Goal: Task Accomplishment & Management: Complete application form

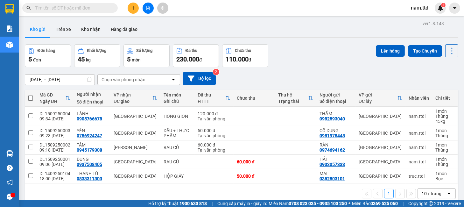
scroll to position [29, 0]
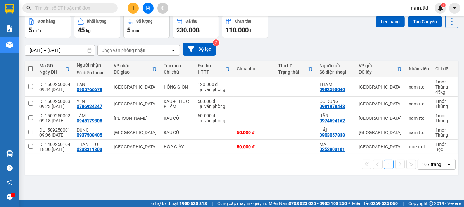
click at [133, 7] on icon "plus" at bounding box center [133, 8] width 4 height 4
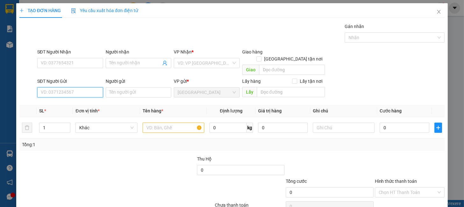
click at [84, 87] on input "SĐT Người Gửi" at bounding box center [70, 92] width 66 height 10
click at [75, 87] on input "725" at bounding box center [70, 92] width 66 height 10
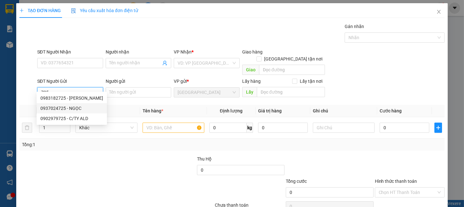
click at [78, 106] on div "0937024725 - NGỌC" at bounding box center [71, 108] width 63 height 7
type input "0937024725"
type input "NGỌC"
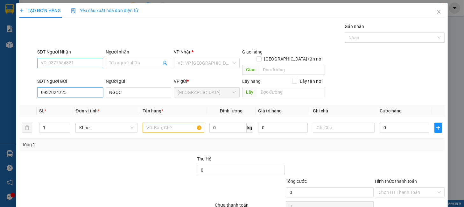
type input "0937024725"
click at [84, 64] on input "SĐT Người Nhận" at bounding box center [70, 63] width 66 height 10
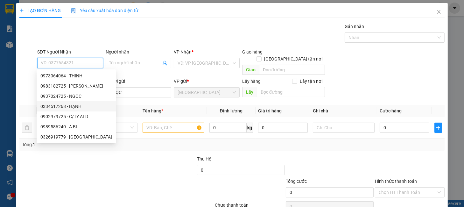
click at [78, 106] on div "0334517268 - HẠNH" at bounding box center [76, 106] width 72 height 7
type input "0334517268"
type input "HẠNH"
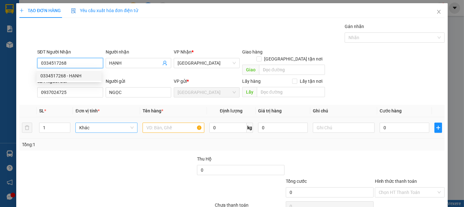
click at [109, 123] on span "Khác" at bounding box center [106, 128] width 54 height 10
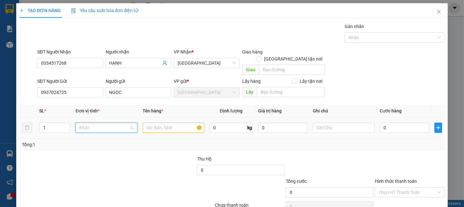
scroll to position [61, 0]
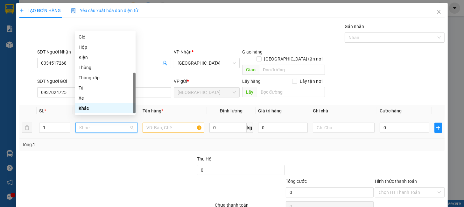
click at [88, 108] on div "Khác" at bounding box center [105, 108] width 53 height 7
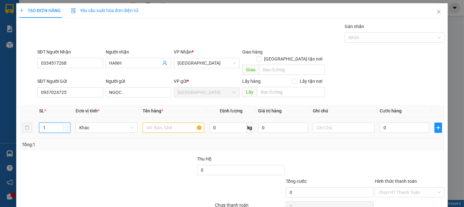
drag, startPoint x: 49, startPoint y: 122, endPoint x: 37, endPoint y: 128, distance: 13.2
click at [37, 128] on td "1" at bounding box center [55, 127] width 37 height 21
type input "2"
click at [177, 121] on div at bounding box center [174, 127] width 62 height 13
click at [171, 122] on input "text" at bounding box center [174, 127] width 62 height 10
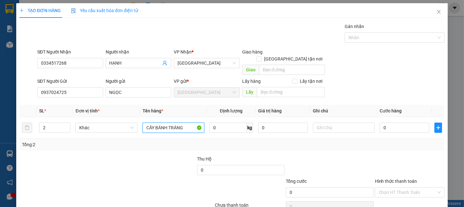
type input "CÂY BÁNH TRÁNG"
type input "1"
type input "12"
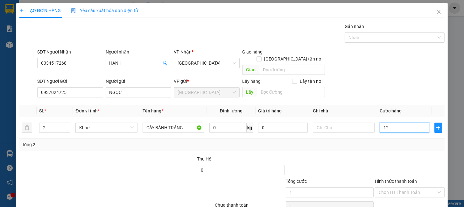
type input "12"
type input "120"
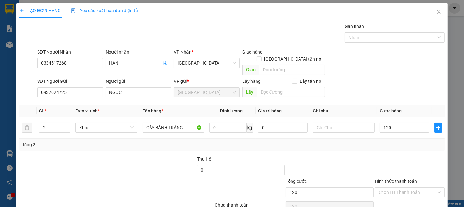
type input "120.000"
click at [375, 178] on label "Hình thức thanh toán" at bounding box center [396, 180] width 42 height 5
click at [379, 187] on input "Hình thức thanh toán" at bounding box center [408, 192] width 58 height 10
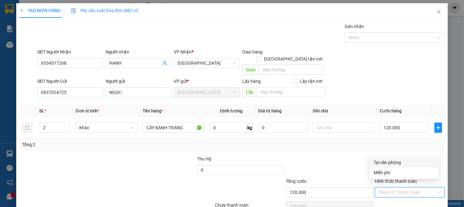
click at [391, 163] on div "Tại văn phòng" at bounding box center [403, 162] width 61 height 7
type input "0"
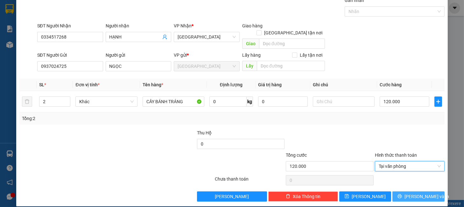
click at [405, 191] on button "[PERSON_NAME] và In" at bounding box center [418, 196] width 52 height 10
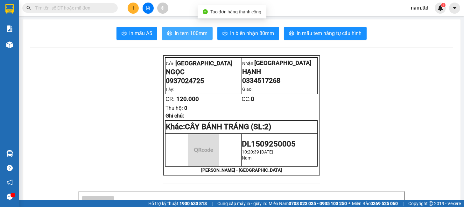
click at [189, 37] on span "In tem 100mm" at bounding box center [191, 33] width 33 height 8
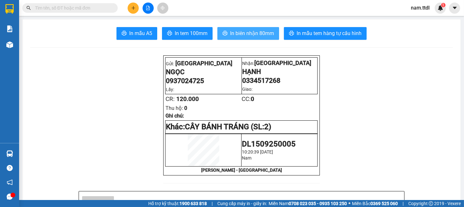
click at [258, 35] on span "In biên nhận 80mm" at bounding box center [252, 33] width 44 height 8
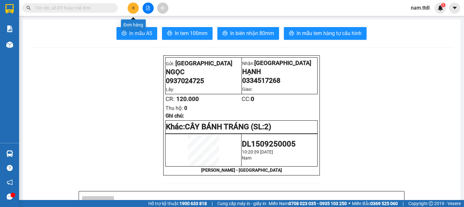
click at [132, 11] on button at bounding box center [133, 8] width 11 height 11
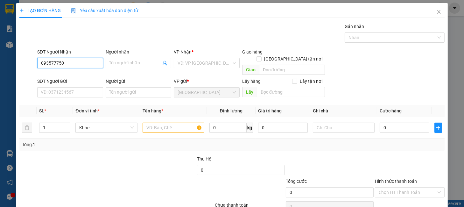
type input "0935777500"
click at [83, 74] on div "0935777500 - HÒA SANG" at bounding box center [68, 75] width 57 height 7
type input "HÒA SANG"
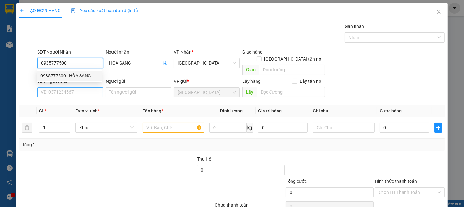
type input "0935777500"
click at [80, 87] on input "SĐT Người Gửi" at bounding box center [70, 92] width 66 height 10
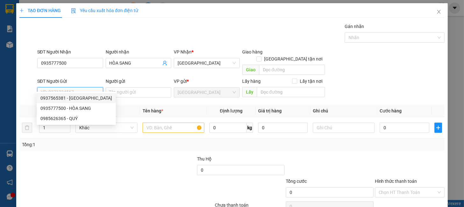
click at [84, 99] on div "0937565381 - [GEOGRAPHIC_DATA]" at bounding box center [76, 97] width 72 height 7
type input "0937565381"
type input "HOÀNG YÊN"
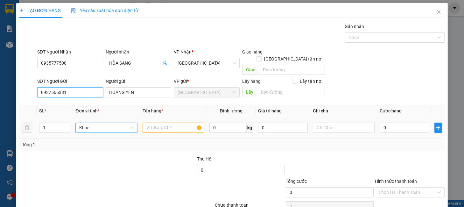
click at [90, 123] on span "Khác" at bounding box center [106, 128] width 54 height 10
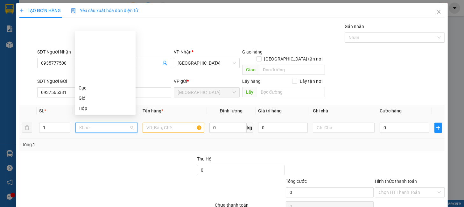
type input "B"
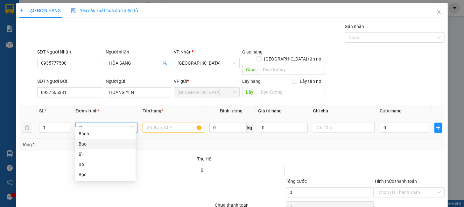
click at [89, 144] on div "Bao" at bounding box center [105, 143] width 53 height 7
click at [149, 124] on input "text" at bounding box center [174, 127] width 62 height 10
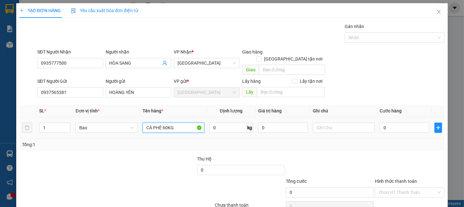
type input "CÀ PHÊ 60KG"
type input "1"
type input "12"
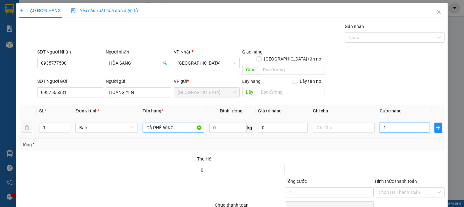
type input "12"
type input "120"
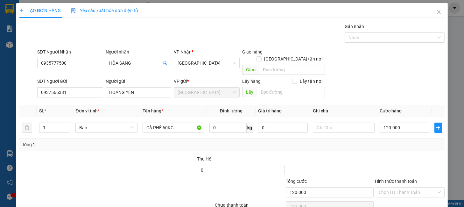
click at [378, 142] on div "Tổng: 1" at bounding box center [231, 144] width 425 height 12
click at [402, 188] on input "Hình thức thanh toán" at bounding box center [408, 192] width 58 height 10
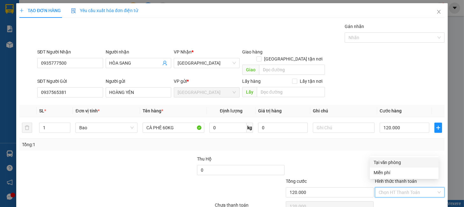
click at [394, 163] on div "Tại văn phòng" at bounding box center [403, 162] width 61 height 7
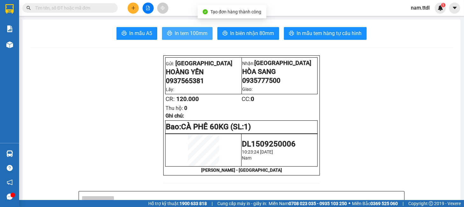
click at [191, 33] on span "In tem 100mm" at bounding box center [191, 33] width 33 height 8
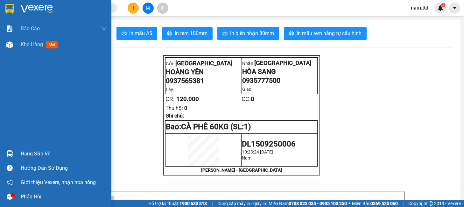
drag, startPoint x: 12, startPoint y: 14, endPoint x: 26, endPoint y: 5, distance: 16.3
click at [12, 14] on div at bounding box center [55, 10] width 111 height 21
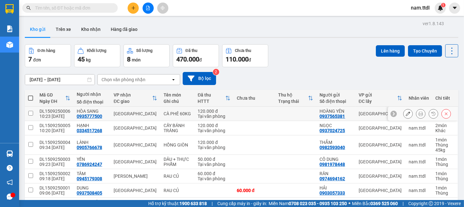
click at [406, 112] on icon at bounding box center [408, 113] width 4 height 4
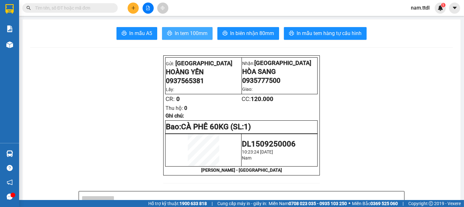
click at [184, 31] on span "In tem 100mm" at bounding box center [191, 33] width 33 height 8
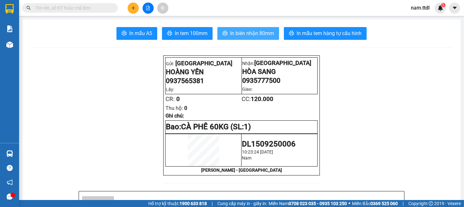
click at [222, 33] on icon "printer" at bounding box center [224, 33] width 5 height 5
click at [134, 9] on icon "plus" at bounding box center [133, 8] width 4 height 4
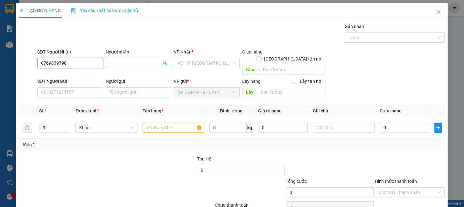
type input "0769839798"
click at [139, 59] on span at bounding box center [139, 63] width 66 height 10
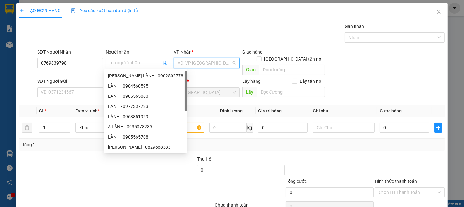
click at [189, 63] on input "search" at bounding box center [204, 63] width 54 height 10
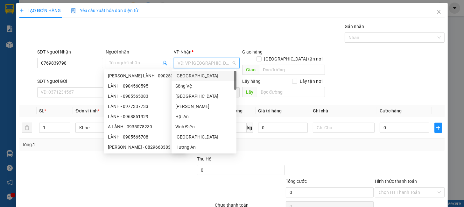
type input "D"
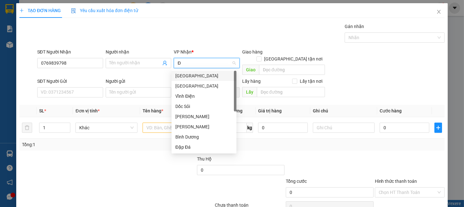
type input "ĐÀ"
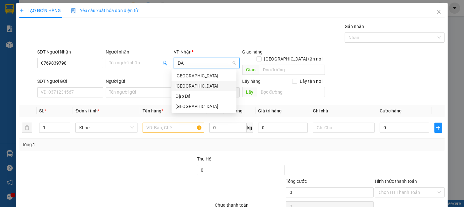
click at [190, 85] on div "[GEOGRAPHIC_DATA]" at bounding box center [203, 85] width 57 height 7
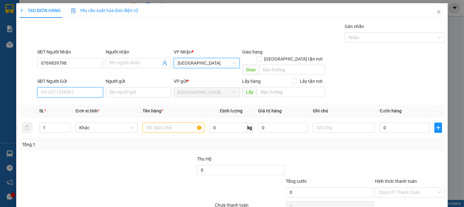
click at [74, 87] on input "SĐT Người Gửi" at bounding box center [70, 92] width 66 height 10
type input "0914588135"
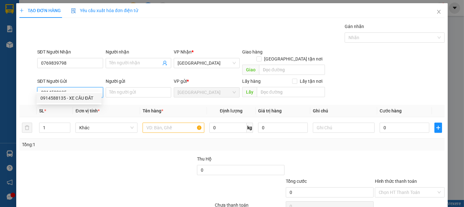
click at [83, 100] on div "0914588135 - XE CẦU ĐẤT" at bounding box center [68, 97] width 57 height 7
type input "XE CẦU ĐẤT"
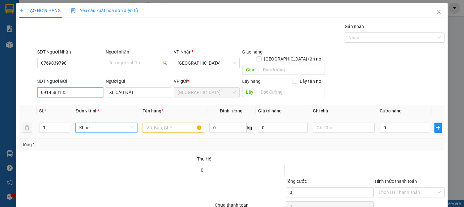
click at [109, 123] on span "Khác" at bounding box center [106, 128] width 54 height 10
type input "0914588135"
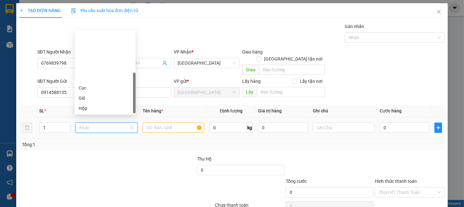
click at [86, 125] on div "Thùng" at bounding box center [105, 128] width 53 height 7
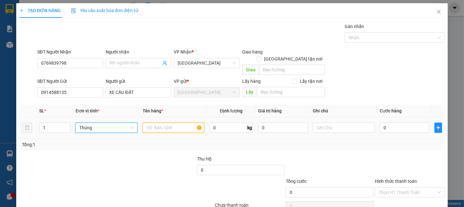
click at [171, 122] on input "text" at bounding box center [174, 127] width 62 height 10
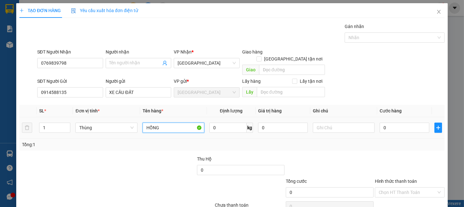
type input "HỒNG"
type input "20"
type input "6"
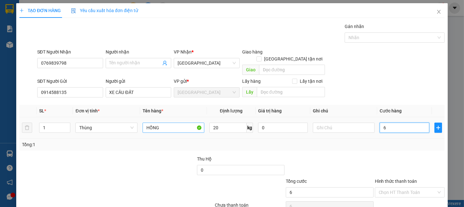
type input "60"
type input "60.000"
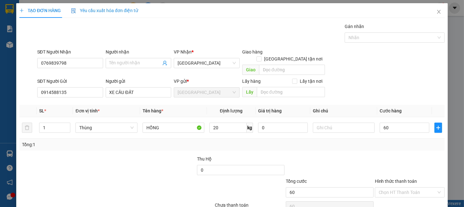
type input "60.000"
click at [408, 160] on div at bounding box center [409, 166] width 71 height 22
click at [400, 187] on input "Hình thức thanh toán" at bounding box center [408, 192] width 58 height 10
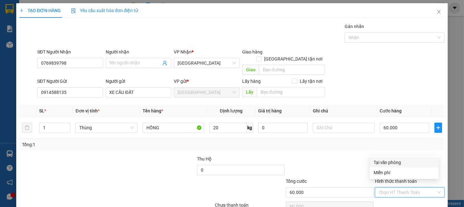
click at [387, 155] on div at bounding box center [409, 166] width 71 height 22
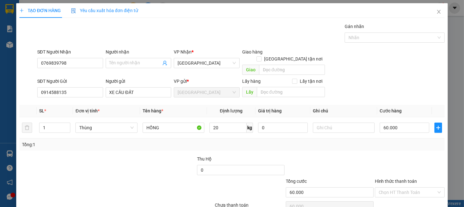
click at [396, 178] on label "Hình thức thanh toán" at bounding box center [396, 180] width 42 height 5
click at [396, 187] on input "Hình thức thanh toán" at bounding box center [408, 192] width 58 height 10
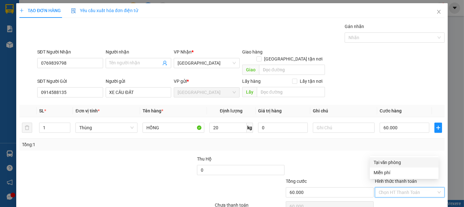
click at [390, 162] on div "Tại văn phòng" at bounding box center [403, 162] width 61 height 7
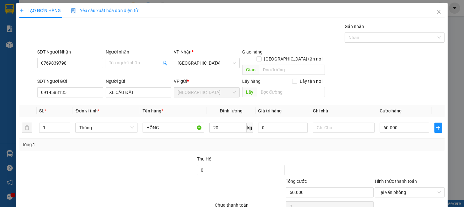
drag, startPoint x: 408, startPoint y: 187, endPoint x: 413, endPoint y: 186, distance: 4.5
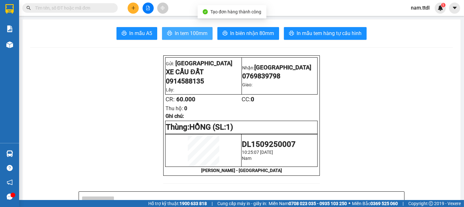
click at [187, 36] on span "In tem 100mm" at bounding box center [191, 33] width 33 height 8
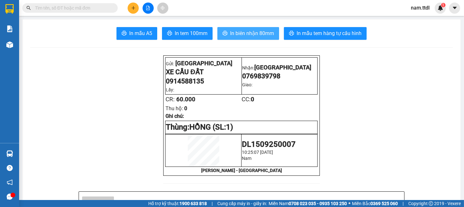
click at [262, 39] on button "In biên nhận 80mm" at bounding box center [248, 33] width 62 height 13
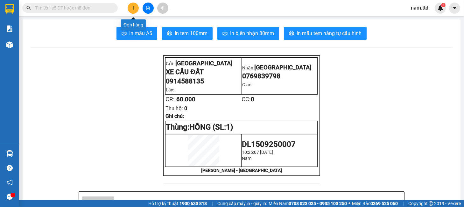
click at [130, 7] on button at bounding box center [133, 8] width 11 height 11
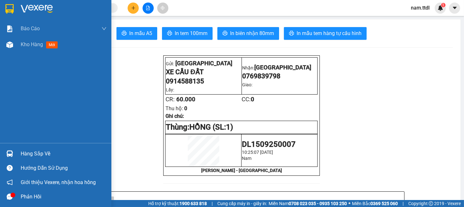
click at [19, 7] on div at bounding box center [55, 10] width 111 height 21
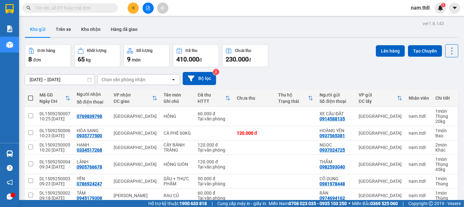
click at [98, 7] on input "text" at bounding box center [72, 7] width 75 height 7
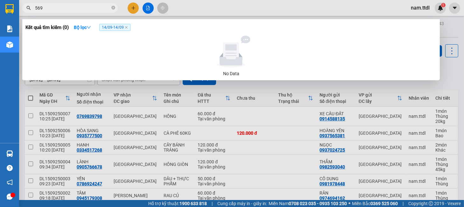
type input "569"
drag, startPoint x: 142, startPoint y: 96, endPoint x: 148, endPoint y: 82, distance: 15.4
click at [143, 96] on div at bounding box center [232, 103] width 464 height 207
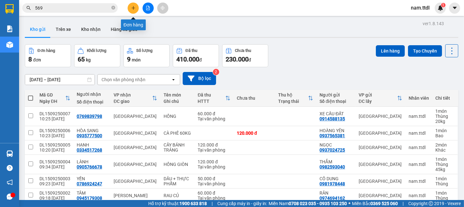
click at [134, 11] on button at bounding box center [133, 8] width 11 height 11
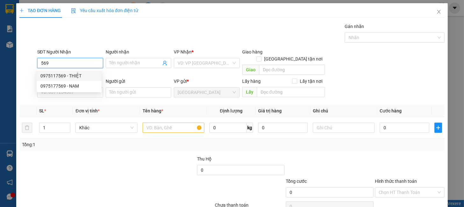
click at [75, 76] on div "0975117569 - THIỆT" at bounding box center [68, 75] width 57 height 7
type input "0975117569"
type input "THIỆT"
type input "0975117569"
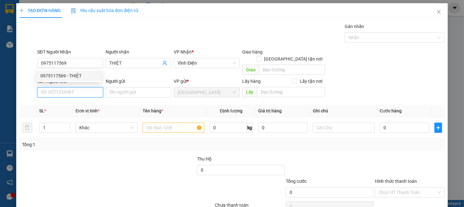
click at [78, 87] on input "SĐT Người Gửi" at bounding box center [70, 92] width 66 height 10
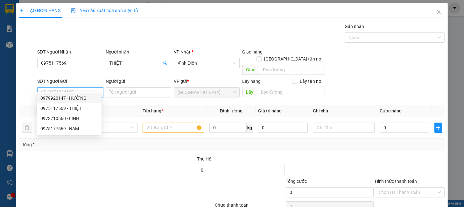
click at [80, 96] on div "0979920147 - HƯỜNG" at bounding box center [68, 97] width 57 height 7
type input "0979920147"
type input "HƯỜNG"
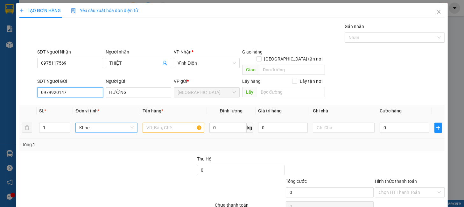
click at [97, 123] on span "Khác" at bounding box center [106, 128] width 54 height 10
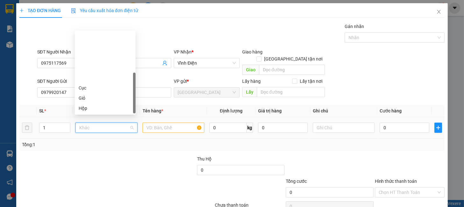
click at [89, 125] on div "Thùng" at bounding box center [105, 128] width 53 height 7
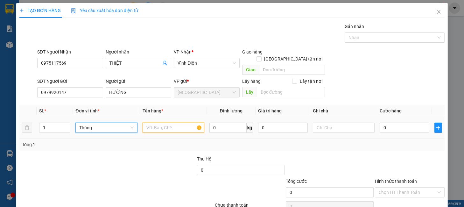
click at [159, 122] on input "text" at bounding box center [174, 127] width 62 height 10
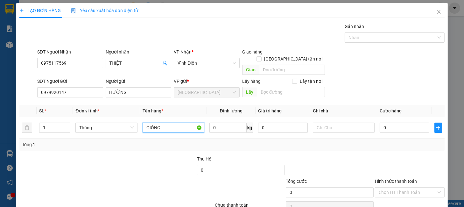
type input "GIỐNG"
type input "5"
type input "50"
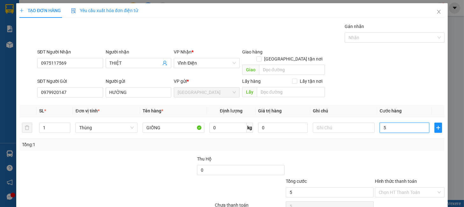
type input "50"
click at [365, 141] on div "Tổng: 1" at bounding box center [232, 144] width 420 height 7
click at [405, 187] on input "Hình thức thanh toán" at bounding box center [408, 192] width 58 height 10
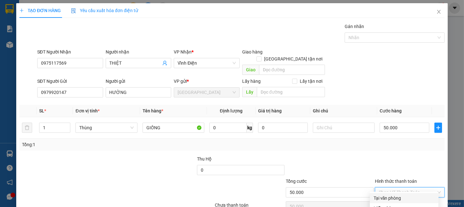
click at [396, 194] on div "Tại văn phòng" at bounding box center [403, 197] width 61 height 7
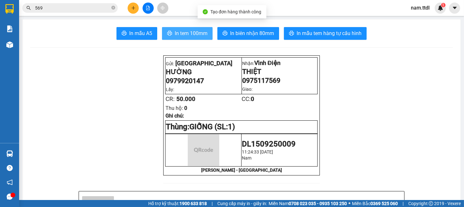
click at [189, 31] on span "In tem 100mm" at bounding box center [191, 33] width 33 height 8
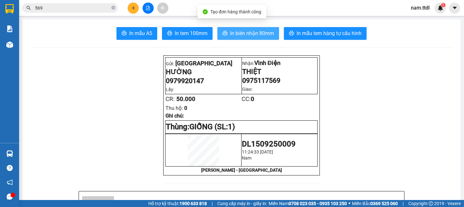
click at [243, 35] on span "In biên nhận 80mm" at bounding box center [252, 33] width 44 height 8
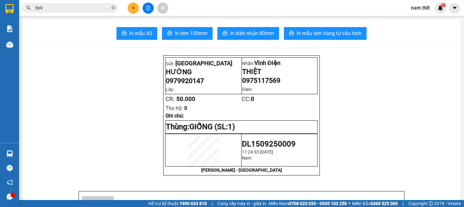
click at [136, 7] on button at bounding box center [133, 8] width 11 height 11
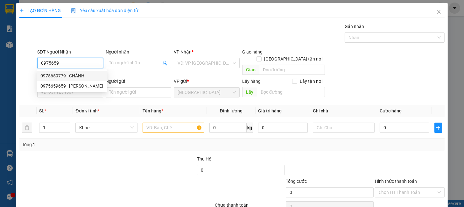
click at [88, 75] on div "0975659779 - CHÁNH" at bounding box center [71, 75] width 63 height 7
type input "0975659779"
type input "CHÁNH"
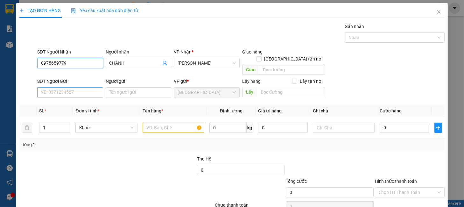
type input "0975659779"
click at [78, 87] on input "SĐT Người Gửi" at bounding box center [70, 92] width 66 height 10
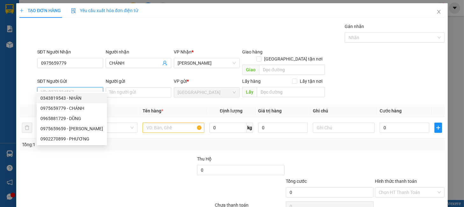
click at [58, 97] on div "0343819543 - NHÂN" at bounding box center [71, 97] width 63 height 7
type input "0343819543"
type input "NHÂN"
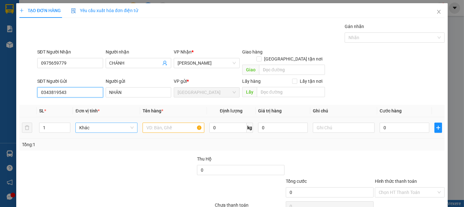
click at [119, 123] on span "Khác" at bounding box center [106, 128] width 54 height 10
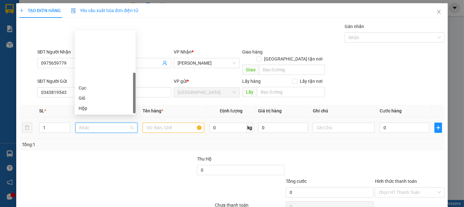
click at [94, 125] on div "Thùng" at bounding box center [105, 128] width 53 height 7
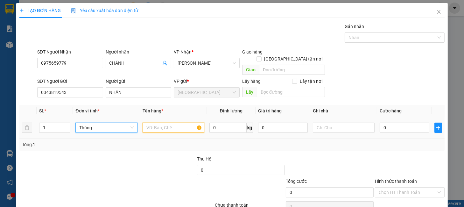
click at [179, 125] on input "text" at bounding box center [174, 127] width 62 height 10
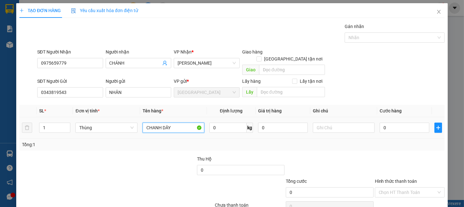
type input "CHANH DÂY"
click at [224, 122] on input "0" at bounding box center [227, 127] width 37 height 10
type input "1"
drag, startPoint x: 384, startPoint y: 117, endPoint x: 380, endPoint y: 120, distance: 5.3
click at [385, 122] on input "0" at bounding box center [404, 127] width 50 height 10
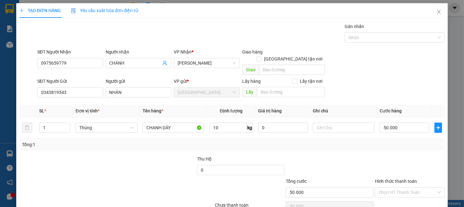
click at [380, 143] on div "Tổng: 1" at bounding box center [231, 144] width 425 height 12
click at [382, 187] on input "Hình thức thanh toán" at bounding box center [408, 192] width 58 height 10
drag, startPoint x: 386, startPoint y: 167, endPoint x: 387, endPoint y: 172, distance: 4.7
click at [387, 193] on div "Tại văn phòng" at bounding box center [404, 198] width 69 height 10
click at [393, 197] on div "TẠO ĐƠN HÀNG Yêu cầu xuất hóa đơn điện tử Transit Pickup Surcharge Ids Transit …" at bounding box center [231, 117] width 431 height 229
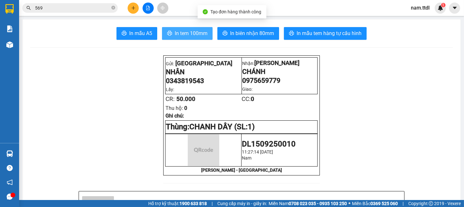
click at [185, 33] on span "In tem 100mm" at bounding box center [191, 33] width 33 height 8
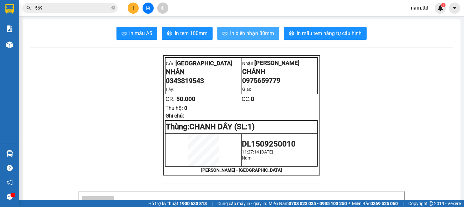
click at [258, 34] on span "In biên nhận 80mm" at bounding box center [252, 33] width 44 height 8
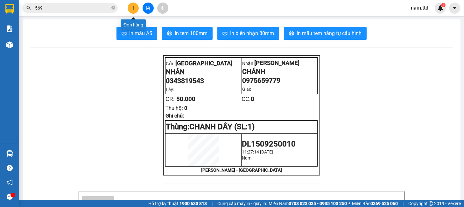
click at [136, 11] on button at bounding box center [133, 8] width 11 height 11
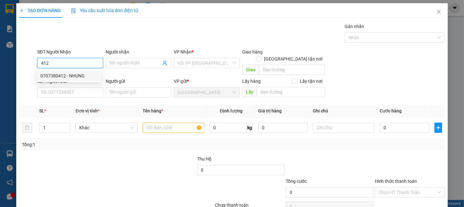
click at [74, 74] on div "0707380412 - NHUNG" at bounding box center [68, 75] width 57 height 7
type input "0707380412"
type input "NHUNG"
type input "0707380412"
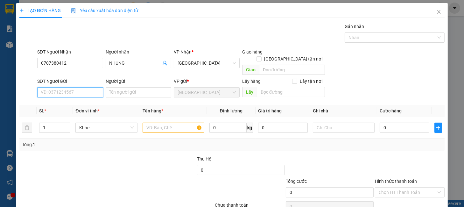
click at [76, 87] on input "SĐT Người Gửi" at bounding box center [70, 92] width 66 height 10
click at [67, 96] on div "0915778135 - HUY" at bounding box center [68, 97] width 57 height 7
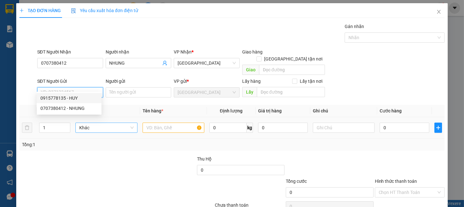
type input "0915778135"
type input "HUY"
click at [87, 123] on span "Khác" at bounding box center [106, 128] width 54 height 10
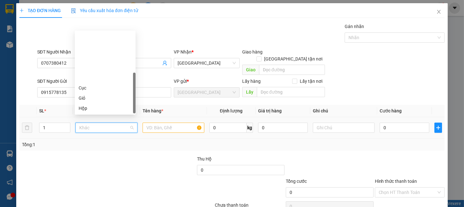
click at [87, 123] on div "Thùng" at bounding box center [105, 128] width 61 height 10
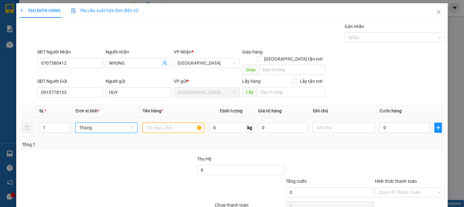
click at [166, 122] on input "text" at bounding box center [174, 127] width 62 height 10
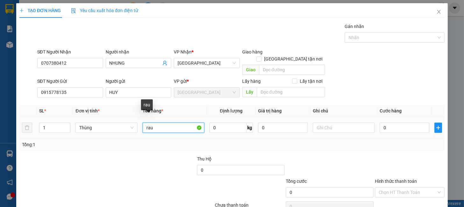
click at [162, 122] on input "rau" at bounding box center [174, 127] width 62 height 10
type input "RAU"
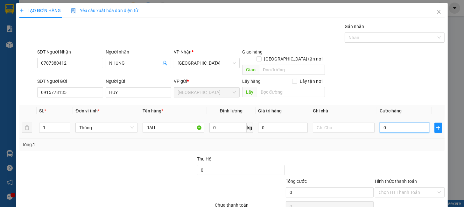
click at [384, 122] on input "0" at bounding box center [404, 127] width 50 height 10
type input "8"
type input "80"
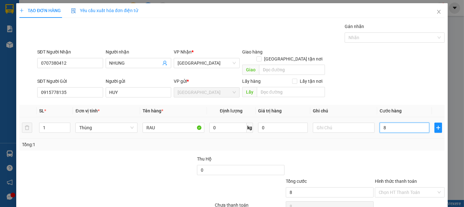
type input "80"
click at [406, 177] on div "Hình thức thanh toán" at bounding box center [410, 182] width 70 height 10
click at [407, 187] on input "Hình thức thanh toán" at bounding box center [408, 192] width 58 height 10
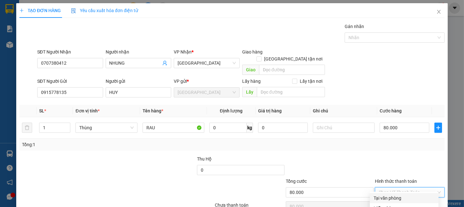
drag, startPoint x: 407, startPoint y: 171, endPoint x: 407, endPoint y: 177, distance: 5.7
click at [407, 194] on div "Tại văn phòng" at bounding box center [403, 197] width 61 height 7
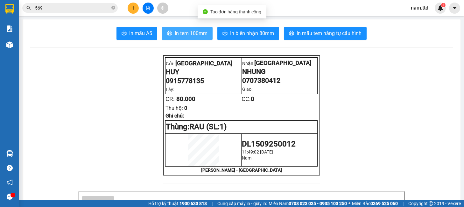
click at [175, 31] on span "In tem 100mm" at bounding box center [191, 33] width 33 height 8
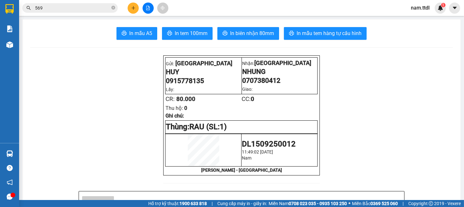
click at [135, 6] on icon "plus" at bounding box center [133, 8] width 4 height 4
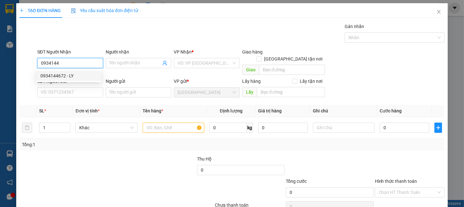
click at [82, 75] on div "0934144672 - LY" at bounding box center [68, 75] width 57 height 7
type input "0934144672"
type input "LY"
type input "0934144672"
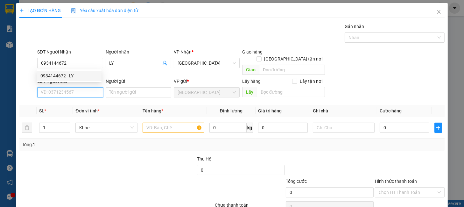
click at [83, 87] on input "SĐT Người Gửi" at bounding box center [70, 92] width 66 height 10
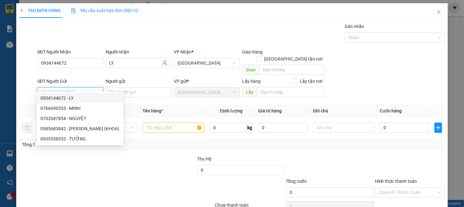
click at [78, 97] on div "0934144672 - LY" at bounding box center [79, 97] width 79 height 7
type input "0934144672"
type input "LY"
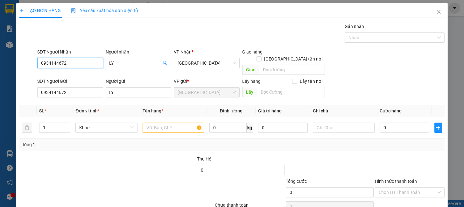
click at [66, 64] on input "0934144672" at bounding box center [70, 63] width 66 height 10
type input "0766610298"
type input "LOAN"
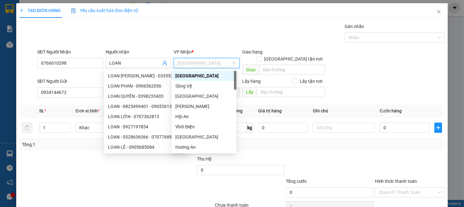
type input "D"
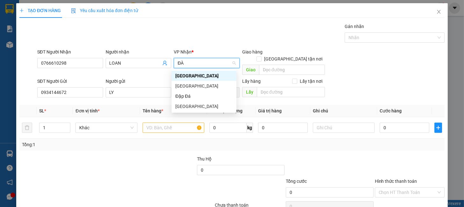
type input "ĐÀ"
click at [180, 88] on div "[GEOGRAPHIC_DATA]" at bounding box center [203, 85] width 57 height 7
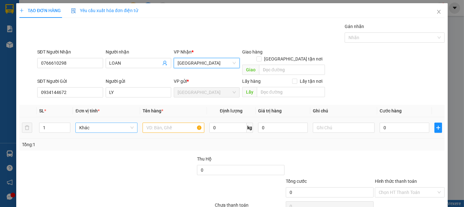
click at [121, 123] on span "Khác" at bounding box center [106, 128] width 54 height 10
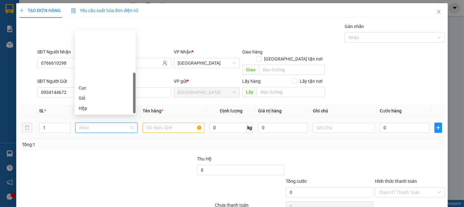
click at [91, 125] on div "Thùng" at bounding box center [105, 128] width 53 height 7
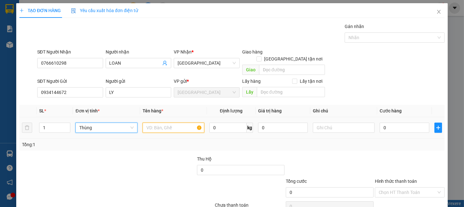
click at [163, 122] on input "text" at bounding box center [174, 127] width 62 height 10
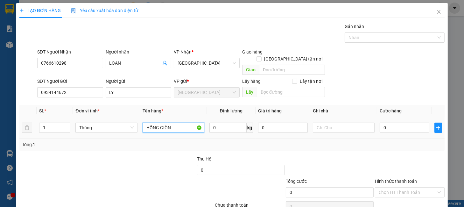
type input "HỒNG GIÒN"
click at [431, 177] on div "Hình thức thanh toán" at bounding box center [410, 182] width 70 height 10
click at [403, 187] on input "Hình thức thanh toán" at bounding box center [408, 192] width 58 height 10
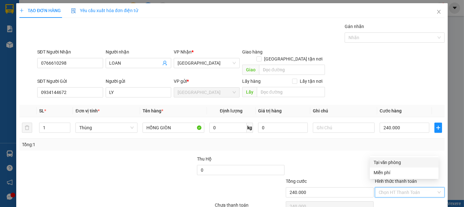
click at [385, 159] on div "Tại văn phòng" at bounding box center [403, 162] width 61 height 7
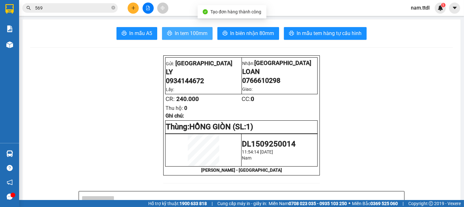
click at [192, 32] on span "In tem 100mm" at bounding box center [191, 33] width 33 height 8
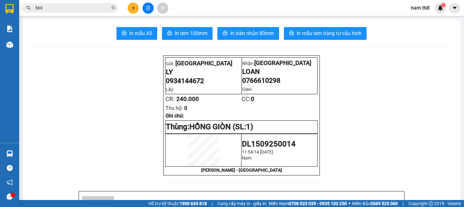
click at [17, 10] on div at bounding box center [9, 10] width 19 height 21
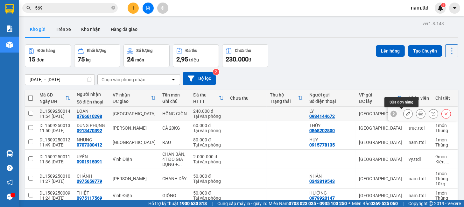
click at [406, 114] on icon at bounding box center [408, 113] width 4 height 4
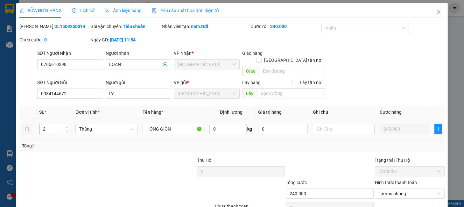
click at [66, 125] on span "up" at bounding box center [67, 127] width 4 height 4
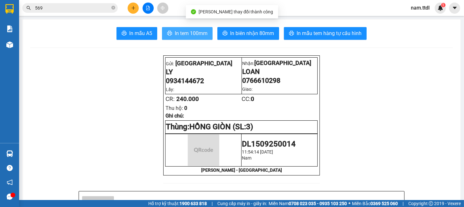
click at [175, 31] on span "In tem 100mm" at bounding box center [191, 33] width 33 height 8
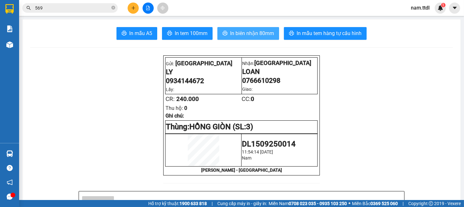
click at [265, 31] on span "In biên nhận 80mm" at bounding box center [252, 33] width 44 height 8
click at [130, 9] on button at bounding box center [133, 8] width 11 height 11
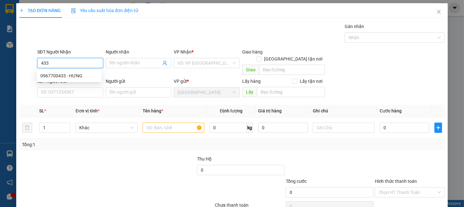
click at [69, 58] on input "433" at bounding box center [70, 63] width 66 height 10
click at [76, 73] on div "0967700433 - HƯNG" at bounding box center [68, 75] width 57 height 7
type input "0967700433"
type input "HƯNG"
type input "0967700433"
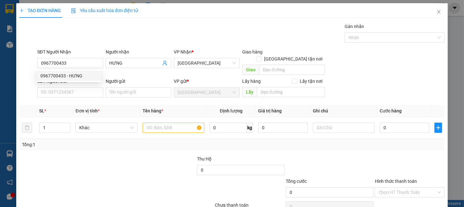
click at [77, 93] on div "Transit Pickup Surcharge Ids Transit Deliver Surcharge Ids Transit Deliver Surc…" at bounding box center [231, 125] width 425 height 205
click at [77, 91] on div "SĐT Người Gửi VD: 0371234567" at bounding box center [70, 89] width 66 height 22
click at [77, 87] on input "SĐT Người Gửi" at bounding box center [70, 92] width 66 height 10
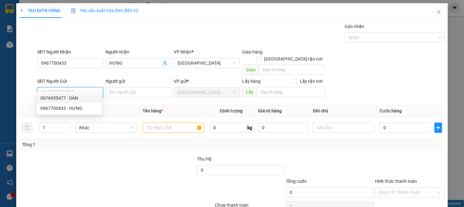
click at [75, 99] on div "0976955477 - DÂN" at bounding box center [68, 97] width 57 height 7
type input "0976955477"
type input "DÂN"
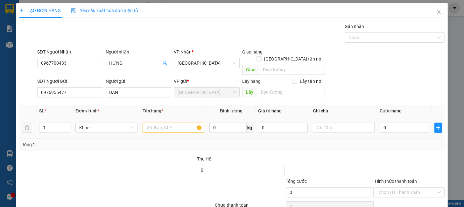
click at [97, 121] on div "Khác" at bounding box center [106, 127] width 62 height 13
click at [95, 124] on span "Khác" at bounding box center [106, 128] width 54 height 10
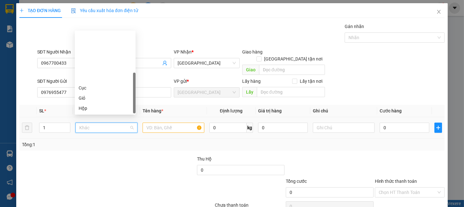
click at [89, 125] on div "Thùng" at bounding box center [105, 128] width 53 height 7
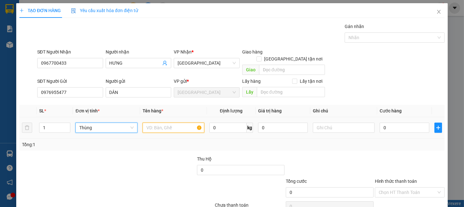
click at [155, 122] on input "text" at bounding box center [174, 127] width 62 height 10
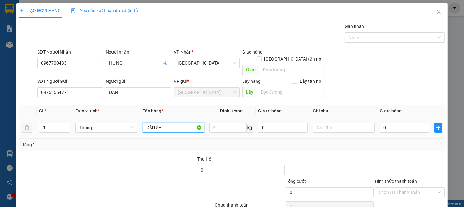
type input "DÂU 5H"
type input "7"
type input "75"
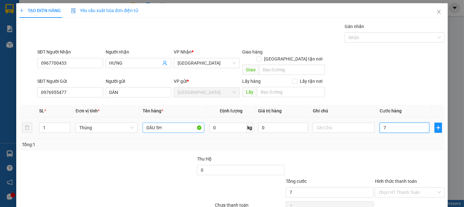
type input "75"
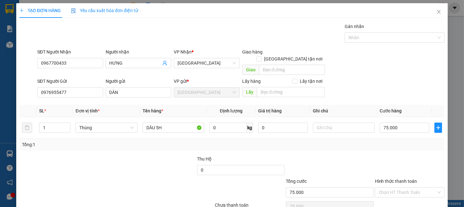
drag, startPoint x: 369, startPoint y: 151, endPoint x: 373, endPoint y: 153, distance: 4.4
click at [370, 155] on div "Thu Hộ 0" at bounding box center [232, 166] width 426 height 22
click at [395, 187] on input "Hình thức thanh toán" at bounding box center [408, 192] width 58 height 10
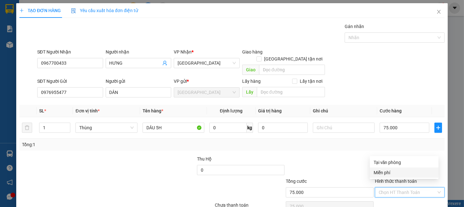
click at [393, 162] on div "Tại văn phòng" at bounding box center [403, 162] width 61 height 7
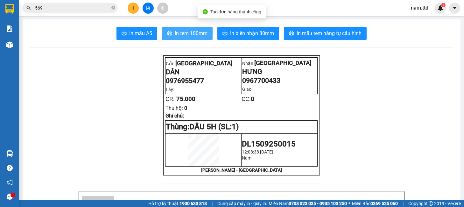
click at [194, 36] on span "In tem 100mm" at bounding box center [191, 33] width 33 height 8
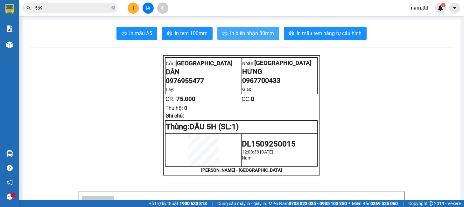
click at [259, 32] on span "In biên nhận 80mm" at bounding box center [252, 33] width 44 height 8
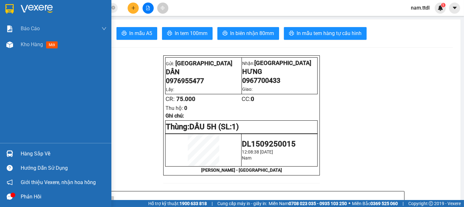
click at [9, 11] on img at bounding box center [9, 9] width 8 height 10
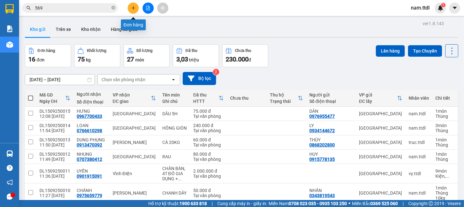
click at [134, 6] on icon "plus" at bounding box center [133, 8] width 4 height 4
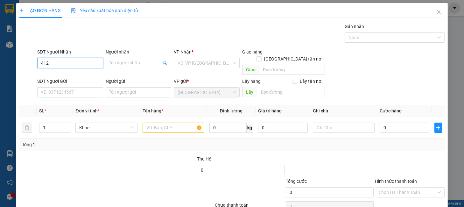
click at [82, 63] on input "412" at bounding box center [70, 63] width 66 height 10
drag, startPoint x: 81, startPoint y: 74, endPoint x: 82, endPoint y: 79, distance: 4.6
click at [82, 75] on div "0707380412 - NHUNG" at bounding box center [68, 75] width 57 height 7
type input "0707380412"
type input "NHUNG"
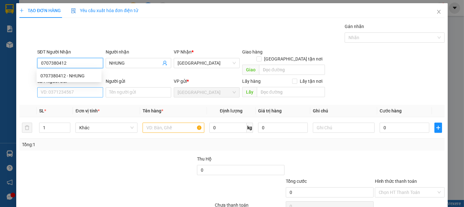
type input "0707380412"
click at [82, 87] on input "SĐT Người Gửi" at bounding box center [70, 92] width 66 height 10
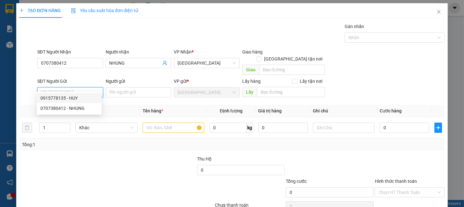
click at [73, 100] on div "0915778135 - HUY" at bounding box center [68, 97] width 57 height 7
type input "0915778135"
type input "HUY"
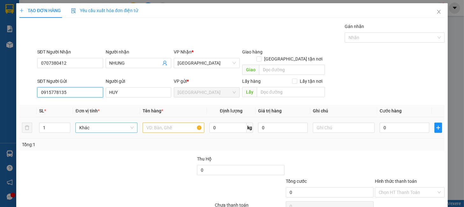
click at [112, 123] on span "Khác" at bounding box center [106, 128] width 54 height 10
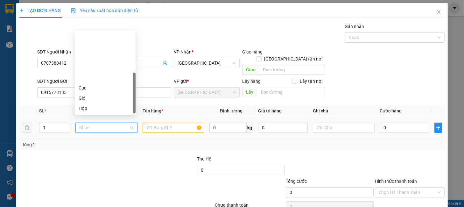
click at [85, 125] on div "Thùng" at bounding box center [105, 128] width 53 height 7
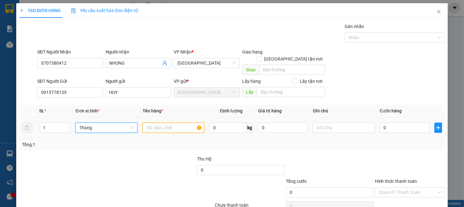
click at [157, 122] on input "text" at bounding box center [174, 127] width 62 height 10
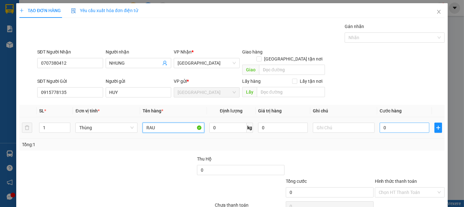
type input "RAU"
click at [384, 122] on input "0" at bounding box center [404, 127] width 50 height 10
type input "80"
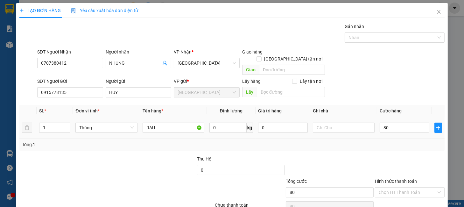
type input "80.000"
click at [374, 141] on div "Tổng: 1" at bounding box center [232, 144] width 420 height 7
click at [394, 187] on input "Hình thức thanh toán" at bounding box center [408, 192] width 58 height 10
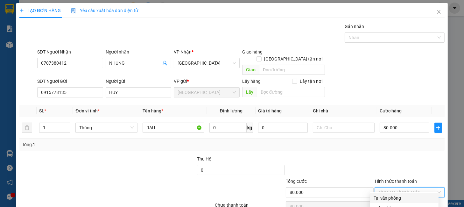
click at [398, 194] on div "Tại văn phòng" at bounding box center [403, 197] width 61 height 7
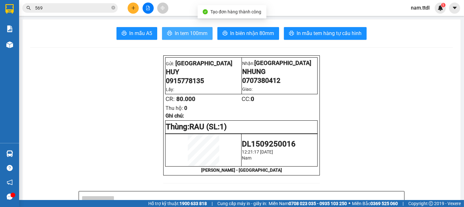
click at [202, 37] on span "In tem 100mm" at bounding box center [191, 33] width 33 height 8
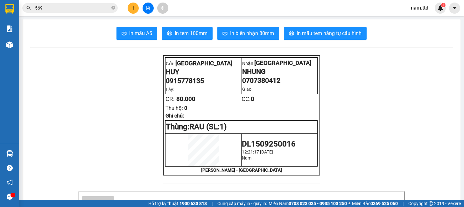
click at [419, 35] on div "In mẫu A5 In tem 100mm In biên nhận 80mm In mẫu tem hàng tự cấu hình" at bounding box center [241, 33] width 422 height 13
drag, startPoint x: 414, startPoint y: 36, endPoint x: 405, endPoint y: 44, distance: 12.6
click at [413, 36] on div "In mẫu A5 In tem 100mm In biên nhận 80mm In mẫu tem hàng tự cấu hình" at bounding box center [241, 33] width 422 height 13
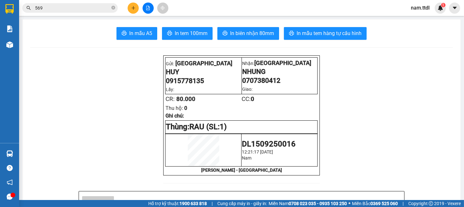
click at [129, 5] on button at bounding box center [133, 8] width 11 height 11
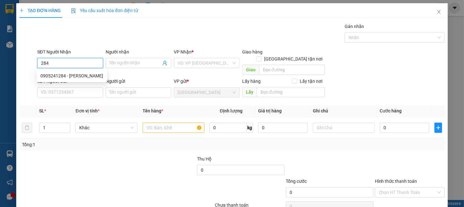
click at [66, 63] on input "284" at bounding box center [70, 63] width 66 height 10
drag, startPoint x: 70, startPoint y: 71, endPoint x: 72, endPoint y: 76, distance: 5.0
click at [71, 71] on div "0905241284 - [PERSON_NAME]" at bounding box center [72, 76] width 70 height 10
type input "0905241284"
type input "[PERSON_NAME]"
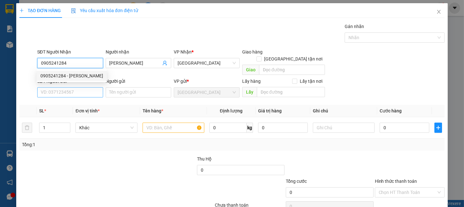
type input "0905241284"
click at [72, 87] on input "SĐT Người Gửi" at bounding box center [70, 92] width 66 height 10
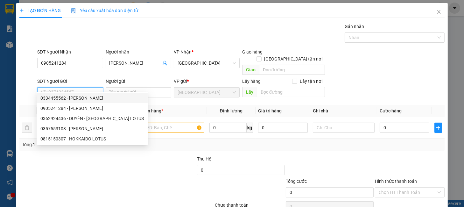
click at [84, 95] on div "0334455562 - [PERSON_NAME]" at bounding box center [91, 97] width 103 height 7
type input "0334455562"
type input "KHÁNH"
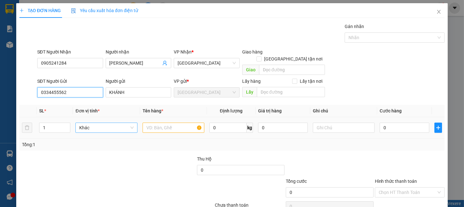
click at [126, 123] on span "Khác" at bounding box center [106, 128] width 54 height 10
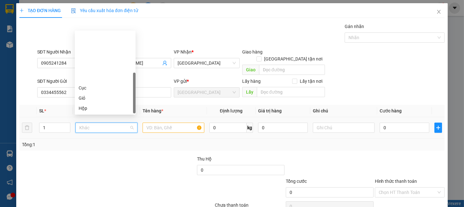
click at [86, 125] on div "Thùng" at bounding box center [105, 128] width 53 height 7
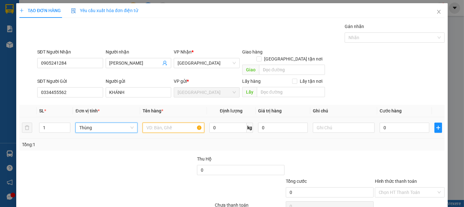
click at [184, 122] on input "text" at bounding box center [174, 127] width 62 height 10
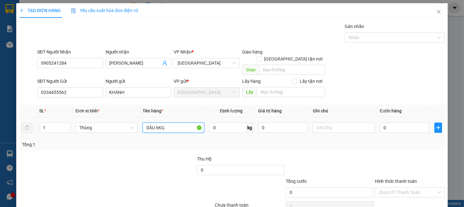
type input "DÂU 6KG"
type input "5"
type input "50"
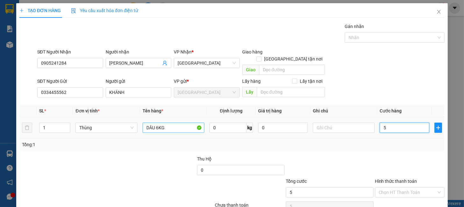
type input "50"
type input "50.000"
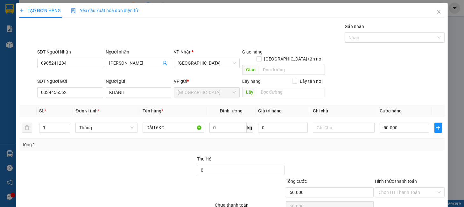
click at [338, 157] on div at bounding box center [329, 166] width 89 height 22
click at [410, 187] on input "Hình thức thanh toán" at bounding box center [408, 192] width 58 height 10
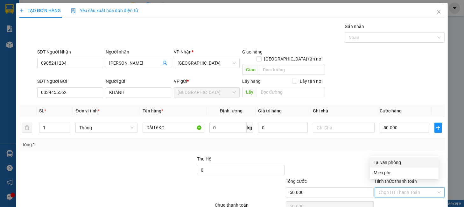
click at [388, 160] on div "Tại văn phòng" at bounding box center [403, 162] width 61 height 7
type input "0"
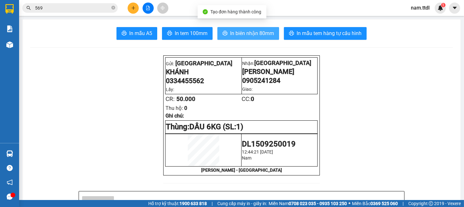
click at [222, 35] on icon "printer" at bounding box center [224, 33] width 5 height 5
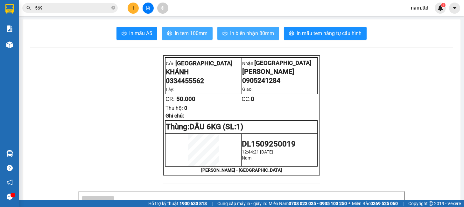
click at [177, 30] on span "In tem 100mm" at bounding box center [191, 33] width 33 height 8
click at [135, 4] on button at bounding box center [133, 8] width 11 height 11
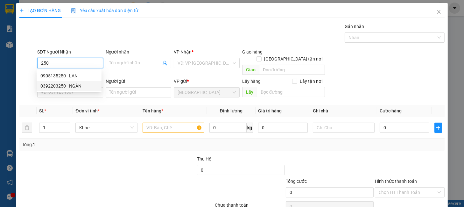
click at [77, 87] on div "0392203250 - NGÂN" at bounding box center [68, 85] width 57 height 7
type input "0392203250"
type input "NGÂN"
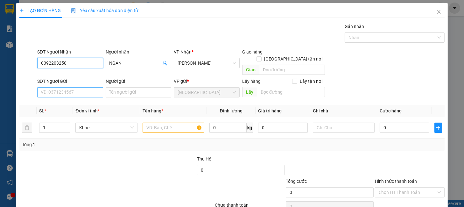
type input "0392203250"
click at [83, 87] on input "SĐT Người Gửi" at bounding box center [70, 92] width 66 height 10
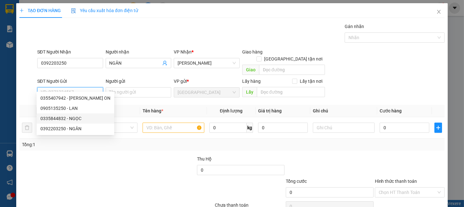
click at [76, 117] on div "0335844832 - NGỌC" at bounding box center [75, 118] width 70 height 7
type input "0335844832"
type input "NGỌC"
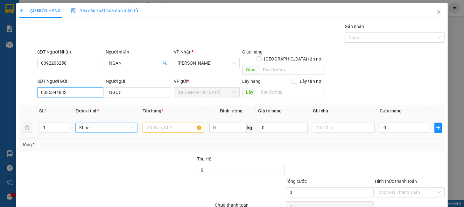
click at [119, 123] on span "Khác" at bounding box center [106, 128] width 54 height 10
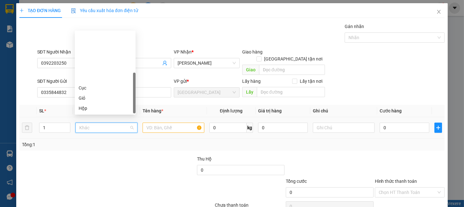
click at [87, 125] on div "Thùng" at bounding box center [105, 128] width 53 height 7
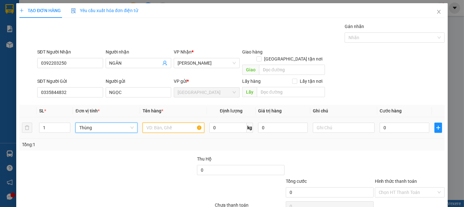
click at [179, 122] on input "text" at bounding box center [174, 127] width 62 height 10
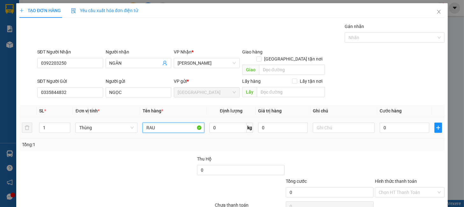
type input "RAU"
type input "8"
type input "80"
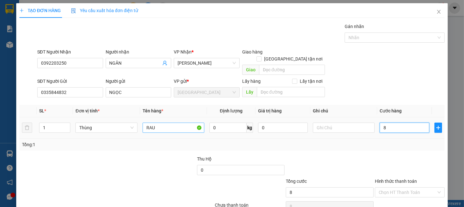
type input "80"
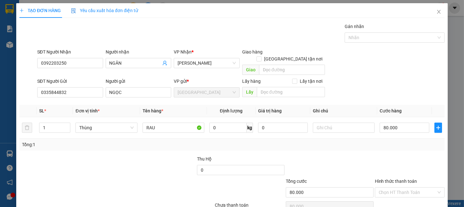
click at [409, 178] on label "Hình thức thanh toán" at bounding box center [396, 180] width 42 height 5
click at [409, 187] on input "Hình thức thanh toán" at bounding box center [408, 192] width 58 height 10
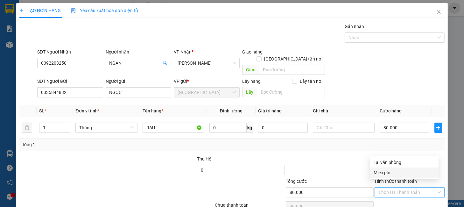
click at [407, 187] on input "Hình thức thanh toán" at bounding box center [408, 192] width 58 height 10
click at [390, 162] on div "Tại văn phòng" at bounding box center [403, 162] width 61 height 7
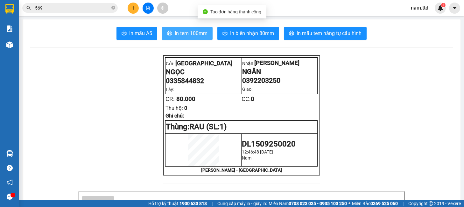
click at [201, 30] on span "In tem 100mm" at bounding box center [191, 33] width 33 height 8
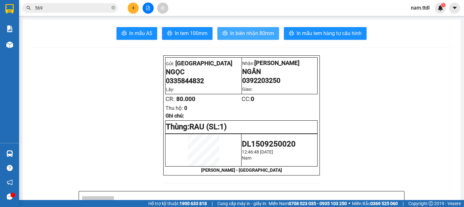
click at [261, 28] on button "In biên nhận 80mm" at bounding box center [248, 33] width 62 height 13
click at [130, 7] on button at bounding box center [133, 8] width 11 height 11
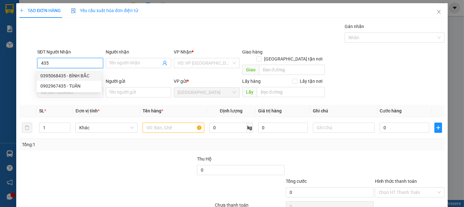
click at [72, 76] on div "0395068435 - BÌNH BẮC" at bounding box center [68, 75] width 57 height 7
type input "0395068435"
type input "BÌNH BẮC"
type input "0395068435"
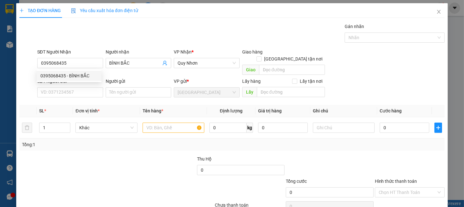
click at [78, 81] on div "0395068435 0395068435 - BÌNH BẮC" at bounding box center [69, 75] width 65 height 13
click at [80, 87] on input "SĐT Người Gửi" at bounding box center [70, 92] width 66 height 10
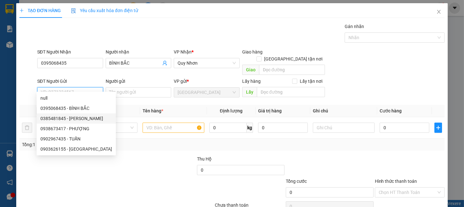
click at [76, 119] on div "0385481845 - [PERSON_NAME]" at bounding box center [76, 118] width 72 height 7
type input "0385481845"
type input "HƯƠNG"
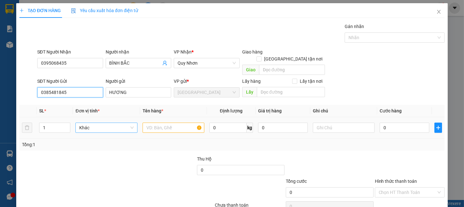
click at [100, 123] on span "Khác" at bounding box center [106, 128] width 54 height 10
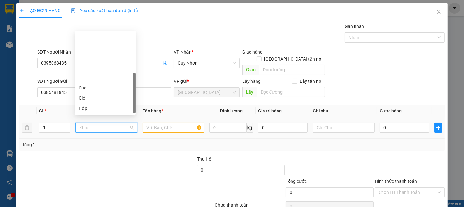
click at [86, 115] on div "Kiện" at bounding box center [105, 118] width 53 height 7
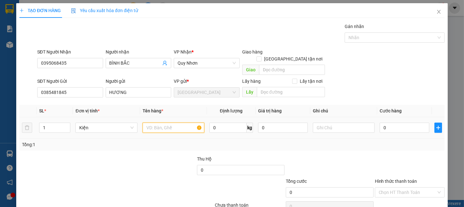
click at [155, 122] on input "text" at bounding box center [174, 127] width 62 height 10
click at [160, 122] on input "dâu 2h" at bounding box center [174, 127] width 62 height 10
type input "DÂU 2H"
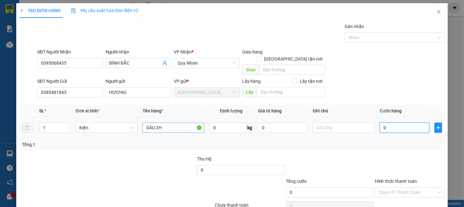
type input "3"
type input "30"
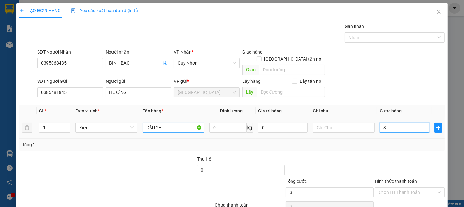
type input "30"
type input "30.000"
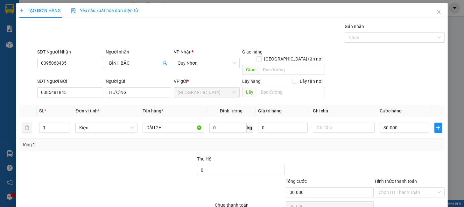
drag, startPoint x: 348, startPoint y: 166, endPoint x: 352, endPoint y: 167, distance: 4.9
click at [351, 166] on div at bounding box center [329, 166] width 89 height 22
click at [416, 187] on input "Hình thức thanh toán" at bounding box center [408, 192] width 58 height 10
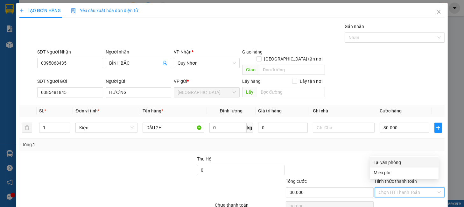
click at [387, 162] on div "Tại văn phòng" at bounding box center [403, 162] width 61 height 7
type input "0"
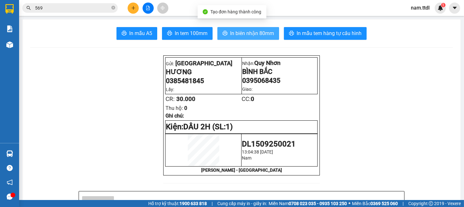
click at [238, 37] on span "In biên nhận 80mm" at bounding box center [252, 33] width 44 height 8
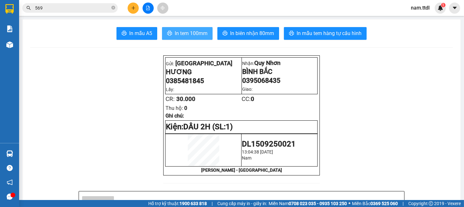
click at [186, 32] on span "In tem 100mm" at bounding box center [191, 33] width 33 height 8
click at [131, 10] on icon "plus" at bounding box center [133, 8] width 4 height 4
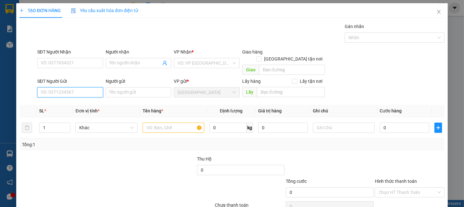
click at [66, 87] on input "SĐT Người Gửi" at bounding box center [70, 92] width 66 height 10
click at [61, 87] on input "131" at bounding box center [70, 92] width 66 height 10
click at [64, 94] on div "0977979131 - [PERSON_NAME]" at bounding box center [71, 97] width 63 height 7
type input "0977979131"
type input "HƯNG"
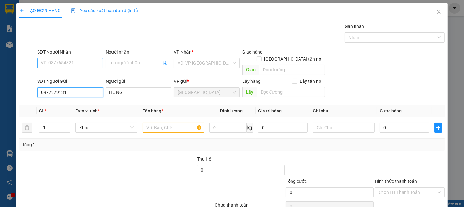
type input "0977979131"
click at [69, 64] on input "SĐT Người Nhận" at bounding box center [70, 63] width 66 height 10
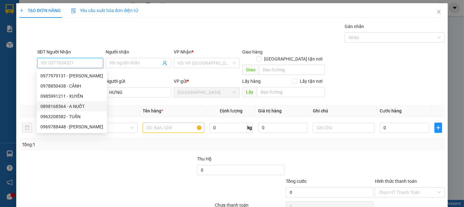
click at [80, 109] on div "0898168564 - A NUỐT" at bounding box center [71, 106] width 63 height 7
type input "0898168564"
type input "A NUỐT"
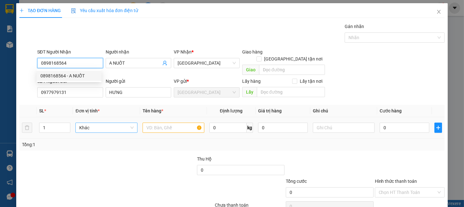
click at [101, 123] on span "Khác" at bounding box center [106, 128] width 54 height 10
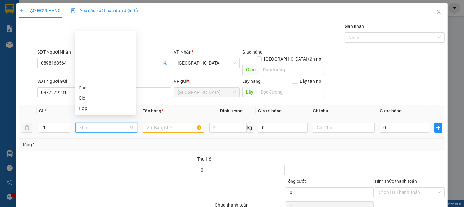
click at [85, 115] on div "Kiện" at bounding box center [105, 118] width 53 height 7
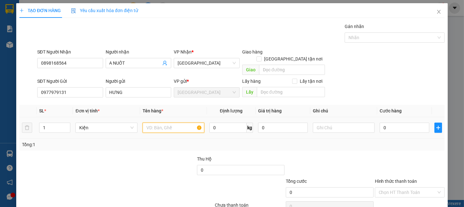
click at [160, 122] on input "text" at bounding box center [174, 127] width 62 height 10
type input "DÂU 4KG"
click at [384, 122] on input "0" at bounding box center [404, 127] width 50 height 10
type input "4"
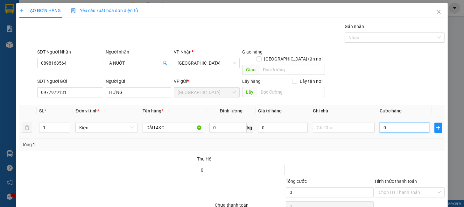
type input "4"
type input "40"
type input "40.000"
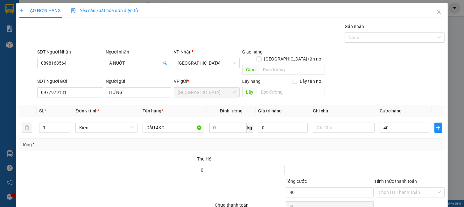
type input "40.000"
click at [419, 155] on div at bounding box center [409, 166] width 71 height 22
click at [403, 189] on input "Hình thức thanh toán" at bounding box center [408, 192] width 58 height 10
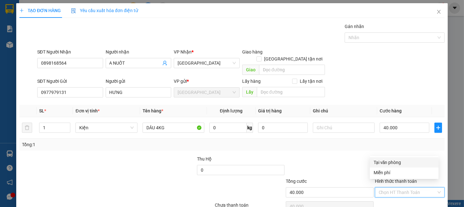
click at [383, 161] on div "Tại văn phòng" at bounding box center [403, 162] width 61 height 7
type input "0"
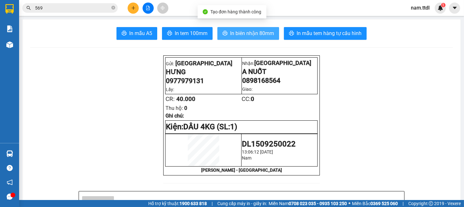
click at [245, 30] on span "In biên nhận 80mm" at bounding box center [252, 33] width 44 height 8
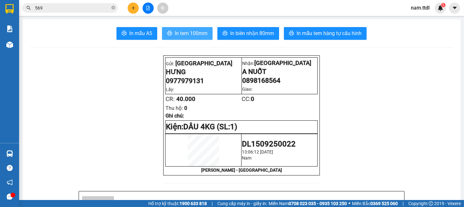
click at [182, 35] on span "In tem 100mm" at bounding box center [191, 33] width 33 height 8
click at [129, 9] on button at bounding box center [133, 8] width 11 height 11
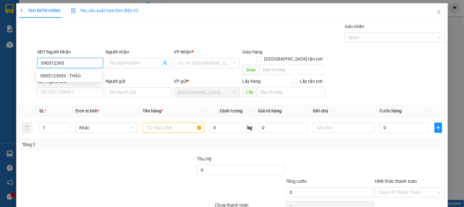
type input "0905123953"
click at [81, 77] on div "0905123953 - THẢO" at bounding box center [68, 75] width 57 height 7
type input "THẢO"
type input "0905123953"
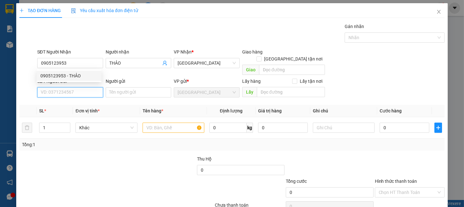
click at [72, 89] on input "SĐT Người Gửi" at bounding box center [70, 92] width 66 height 10
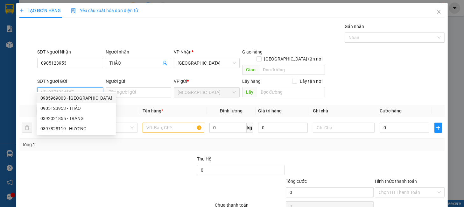
click at [69, 97] on div "0985969003 - [GEOGRAPHIC_DATA]" at bounding box center [76, 97] width 72 height 7
type input "0985969003"
type input "HÀ"
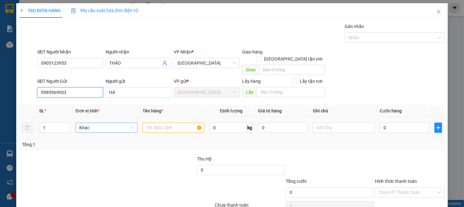
click at [97, 123] on span "Khác" at bounding box center [106, 128] width 54 height 10
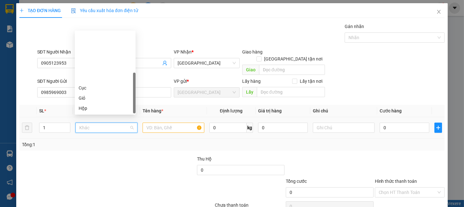
click at [87, 125] on div "Thùng" at bounding box center [105, 128] width 53 height 7
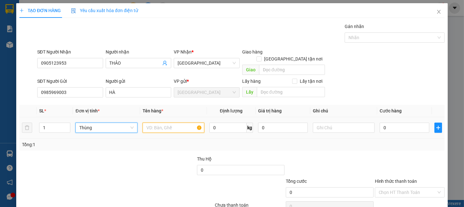
click at [161, 124] on input "text" at bounding box center [174, 127] width 62 height 10
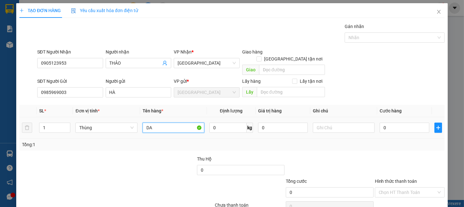
type input "D"
type input "[PERSON_NAME]"
click at [393, 122] on input "0" at bounding box center [404, 127] width 50 height 10
type input "8"
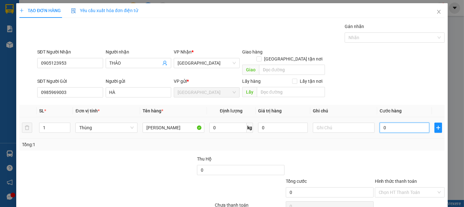
type input "8"
type input "80"
type input "80.000"
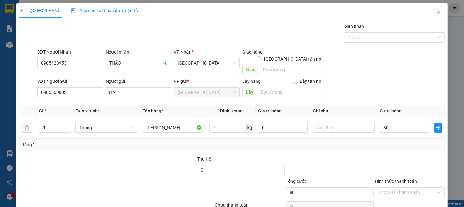
type input "80.000"
drag, startPoint x: 389, startPoint y: 138, endPoint x: 396, endPoint y: 146, distance: 10.4
click at [390, 141] on div "Tổng: 1" at bounding box center [232, 144] width 420 height 7
click at [394, 122] on input "80.000" at bounding box center [404, 127] width 50 height 10
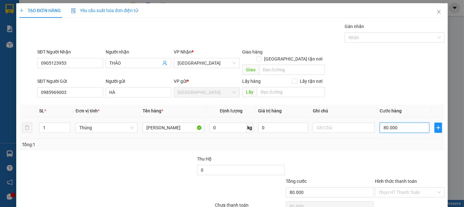
type input "7"
type input "70"
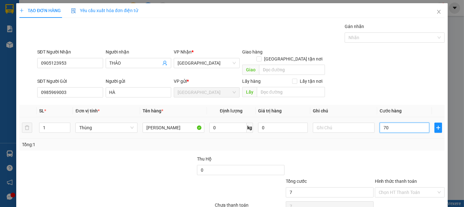
type input "70"
click at [222, 122] on input "0" at bounding box center [227, 127] width 37 height 10
click at [398, 119] on div "Transit Pickup Surcharge Ids Transit Deliver Surcharge Ids Transit Deliver Surc…" at bounding box center [231, 125] width 425 height 205
click at [386, 122] on input "0" at bounding box center [404, 127] width 50 height 10
click at [409, 155] on div at bounding box center [409, 166] width 71 height 22
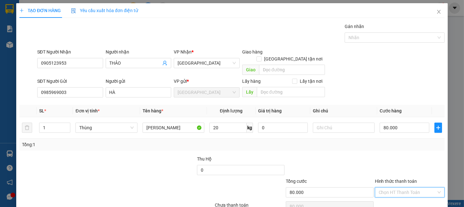
click at [401, 187] on input "Hình thức thanh toán" at bounding box center [408, 192] width 58 height 10
click at [398, 194] on div "Tại văn phòng" at bounding box center [403, 197] width 61 height 7
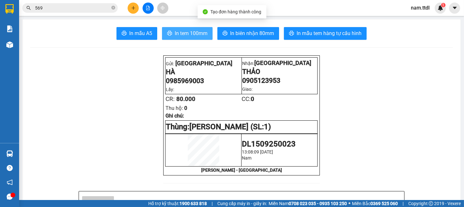
click at [197, 32] on span "In tem 100mm" at bounding box center [191, 33] width 33 height 8
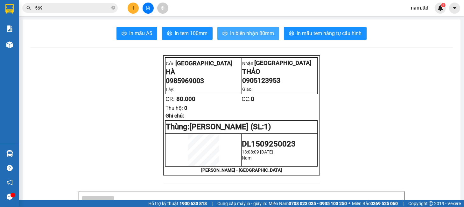
click at [224, 31] on icon "printer" at bounding box center [224, 33] width 5 height 5
